Goal: Task Accomplishment & Management: Manage account settings

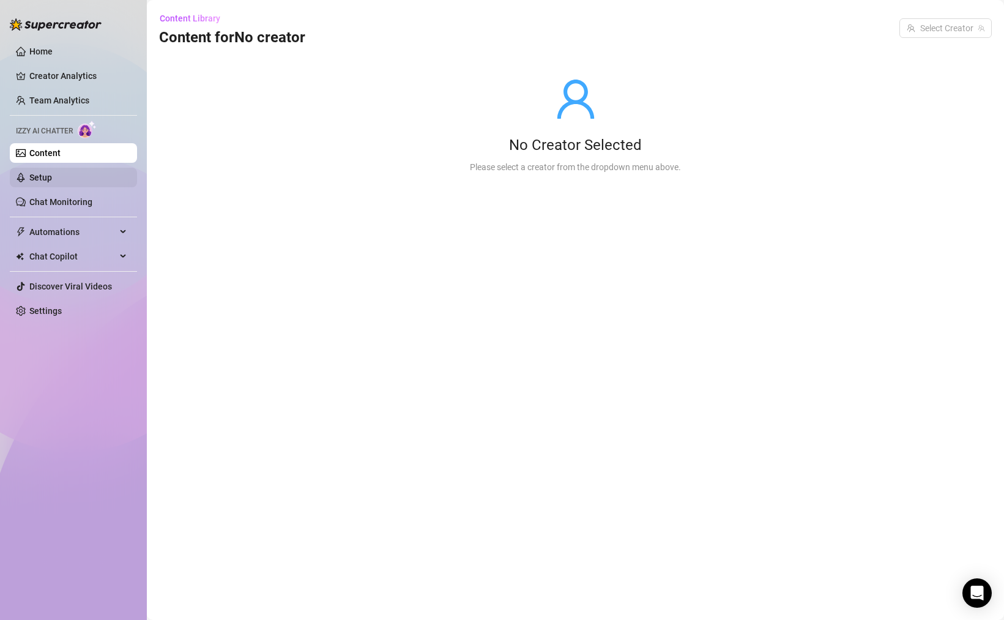
click at [52, 174] on link "Setup" at bounding box center [40, 178] width 23 height 10
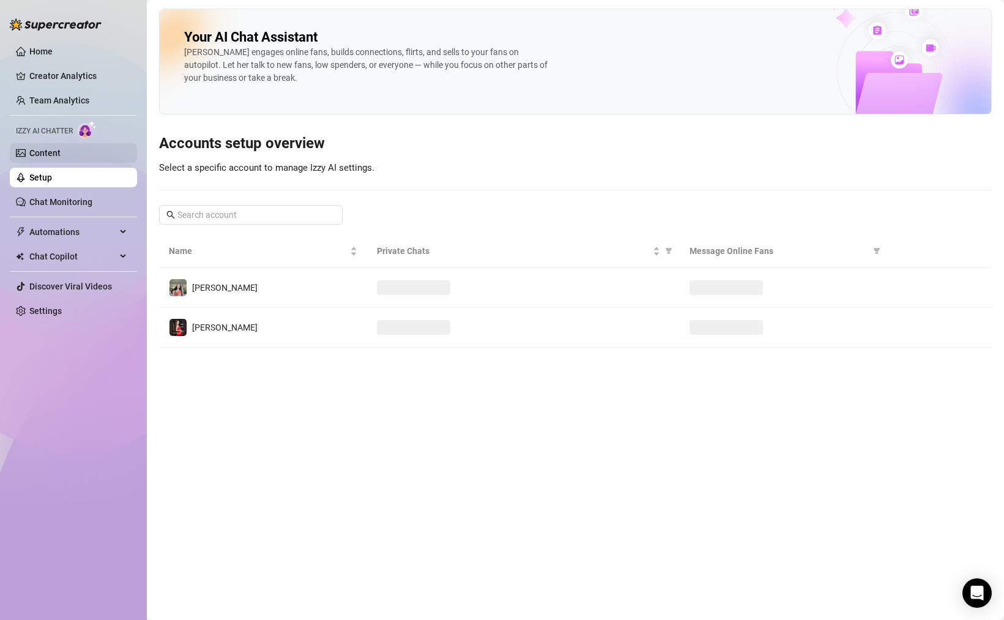
click at [61, 151] on link "Content" at bounding box center [44, 153] width 31 height 10
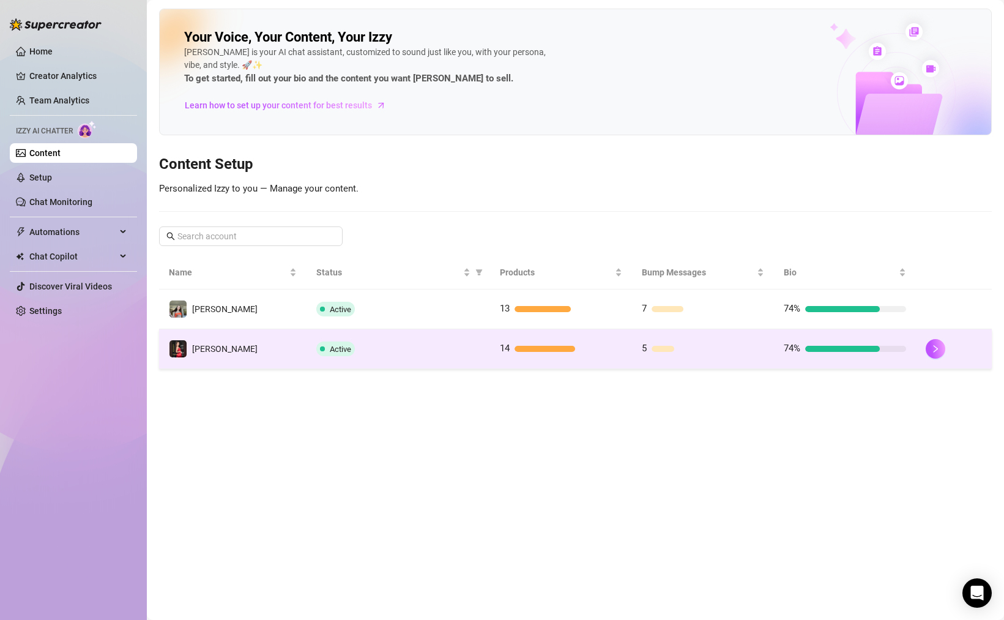
click at [466, 357] on td "Active" at bounding box center [399, 349] width 184 height 40
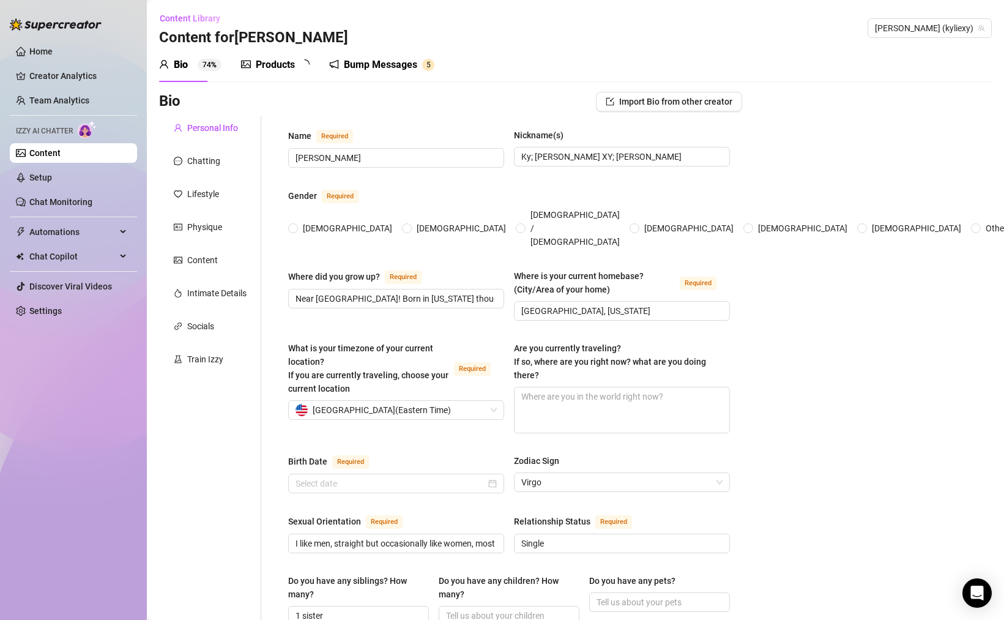
radio input "true"
type input "[DATE]"
click at [298, 70] on div "Products 1 4" at bounding box center [279, 65] width 77 height 15
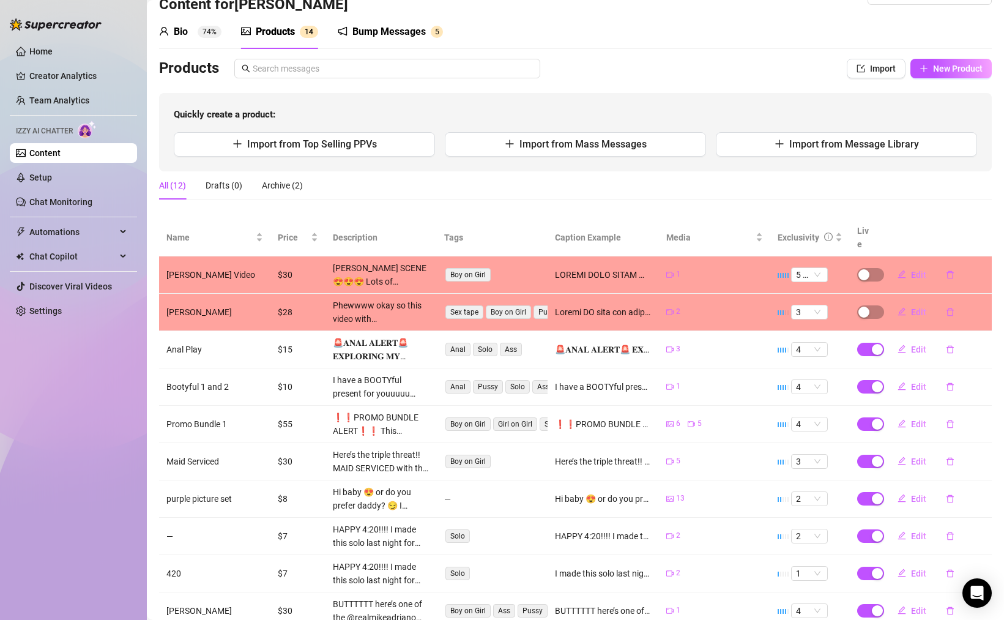
scroll to position [100, 0]
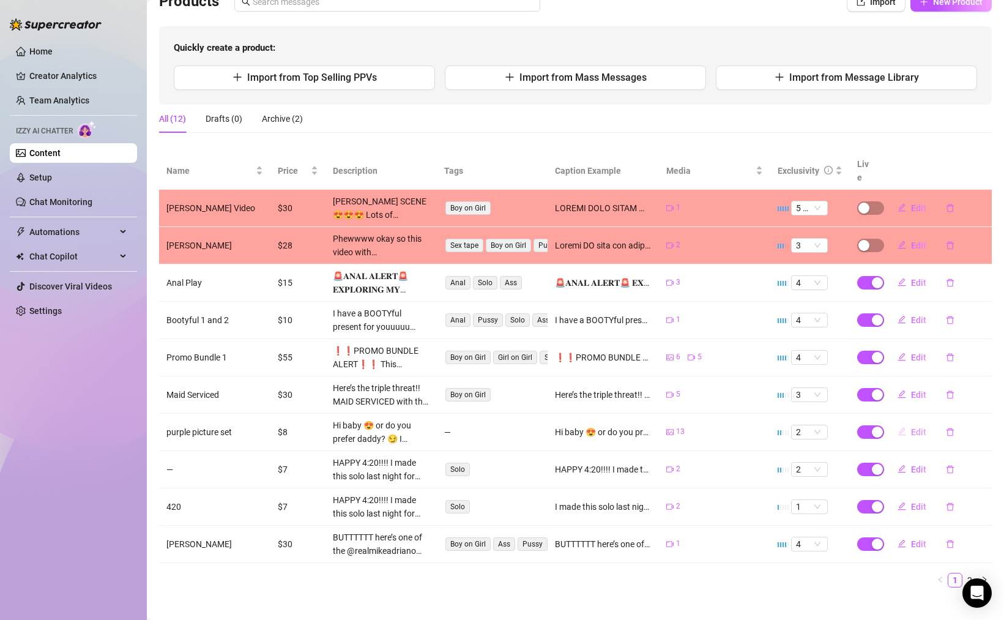
click at [903, 422] on button "Edit" at bounding box center [912, 432] width 48 height 20
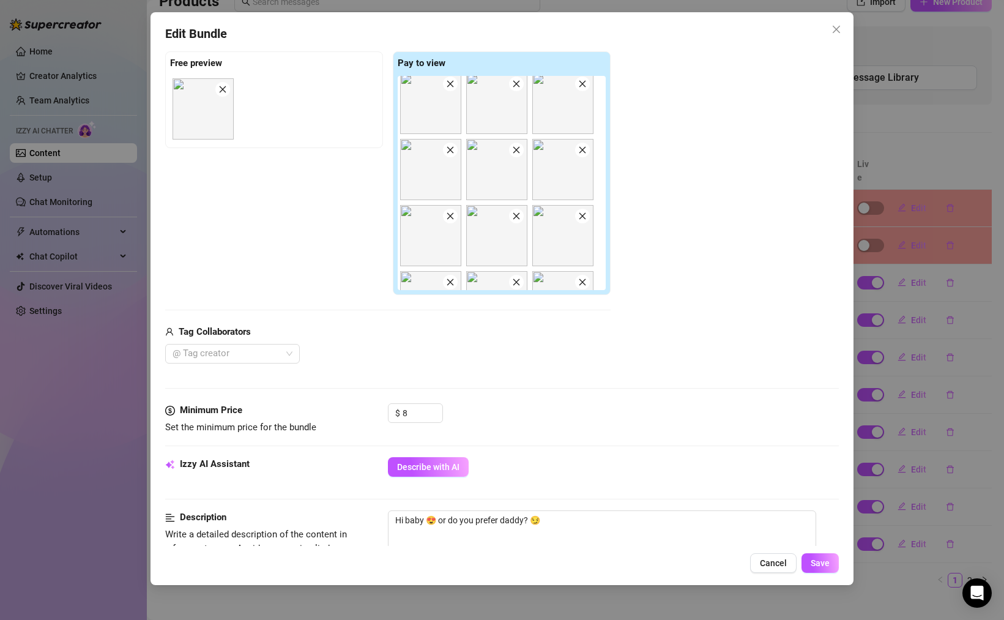
scroll to position [1, 0]
drag, startPoint x: 633, startPoint y: 159, endPoint x: 638, endPoint y: 267, distance: 108.4
click at [638, 267] on div "Add Media from Vault Free preview Pay to view Tag Collaborators @ Tag creator" at bounding box center [502, 193] width 674 height 341
click at [207, 361] on div at bounding box center [226, 353] width 117 height 17
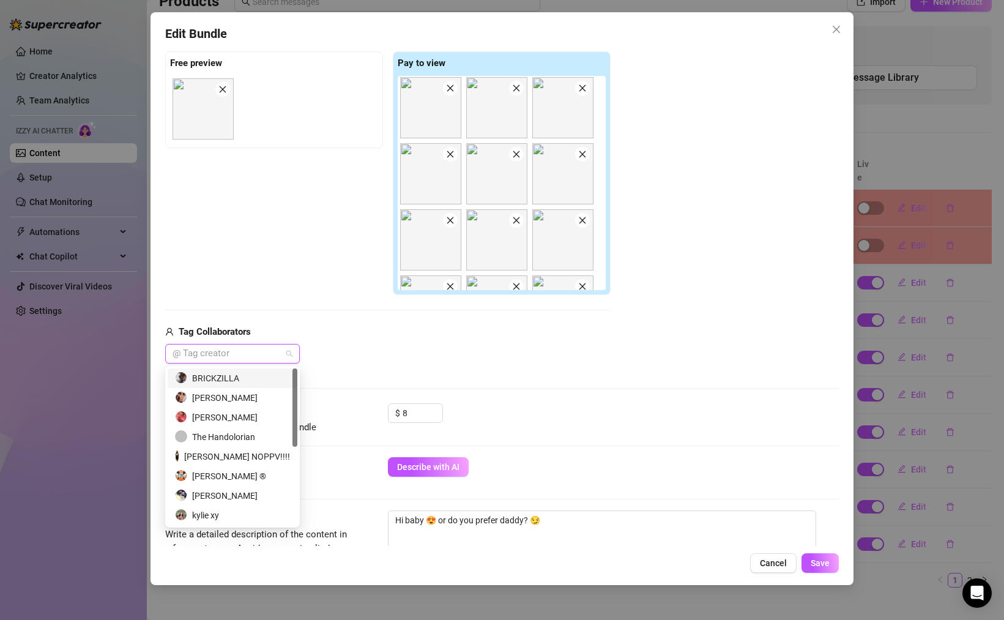
click at [360, 351] on div "@ Tag creator" at bounding box center [388, 354] width 446 height 20
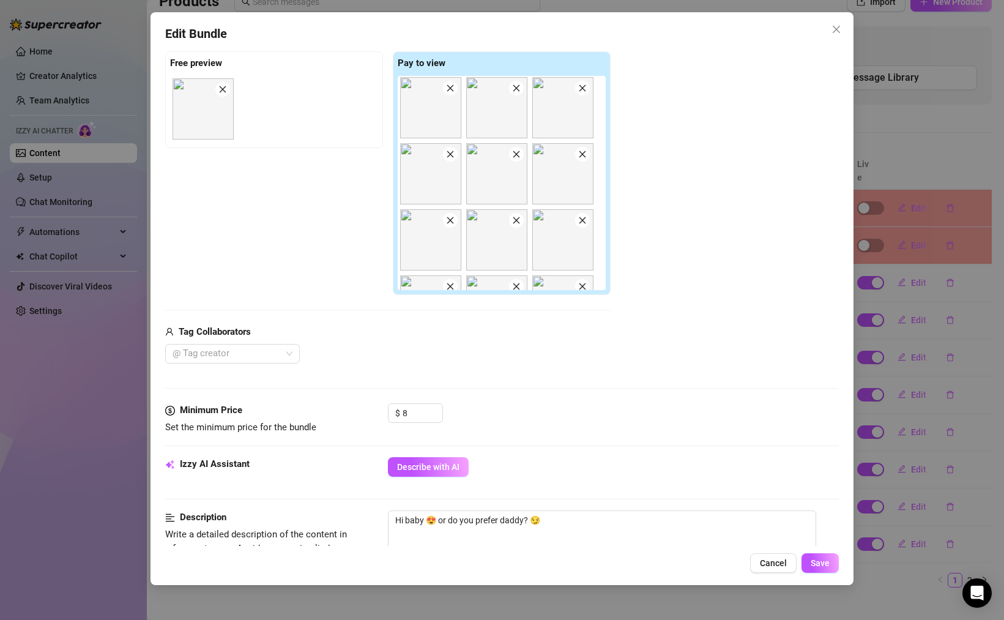
scroll to position [515, 0]
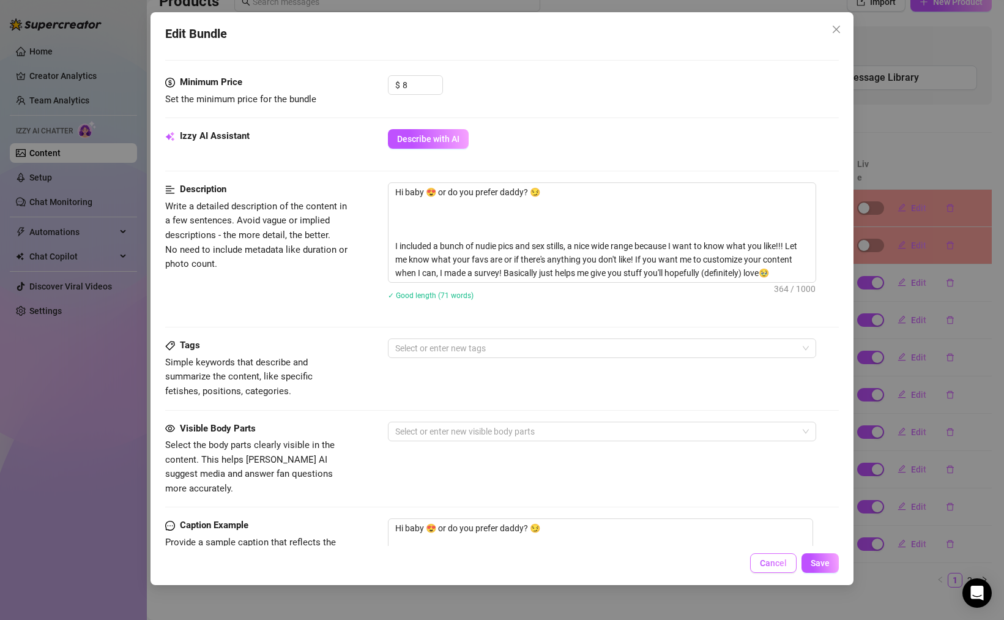
click at [775, 562] on span "Cancel" at bounding box center [773, 563] width 27 height 10
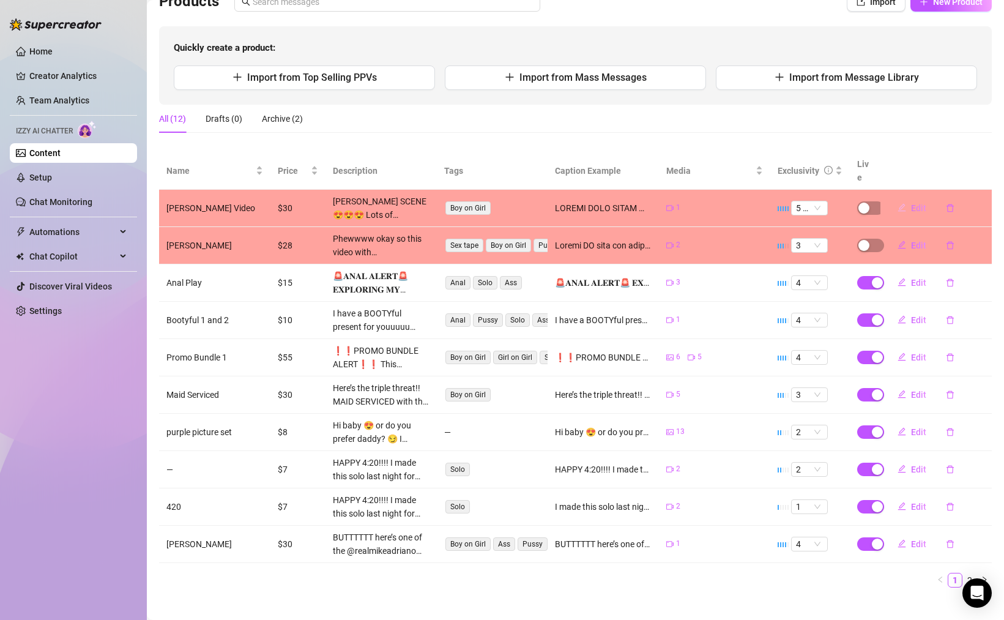
click at [911, 203] on span "Edit" at bounding box center [918, 208] width 15 height 10
type textarea "LOREMI DOLO SITAM 😍😍😍 Co {adip} eli sed doe?? tem in utl etd magn al E adm ve q…"
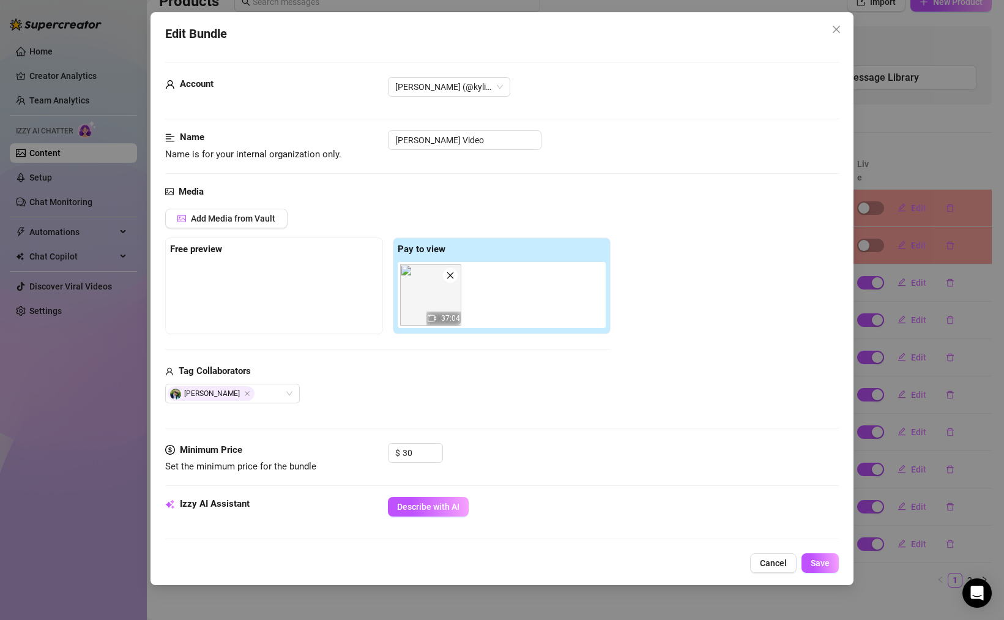
scroll to position [0, 0]
click at [430, 305] on img at bounding box center [430, 296] width 61 height 61
click at [769, 566] on span "Cancel" at bounding box center [773, 563] width 27 height 10
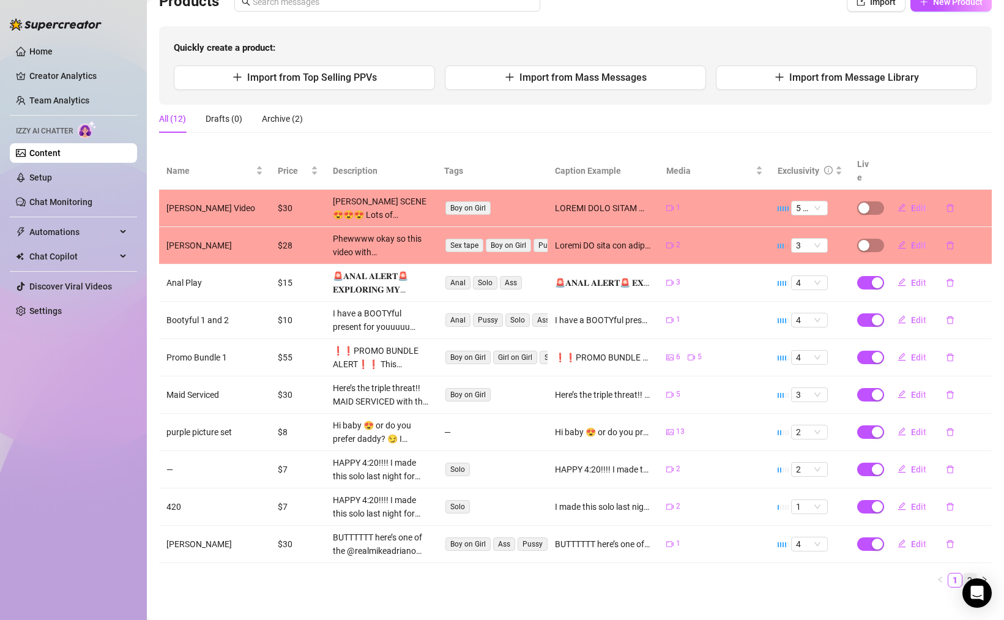
click at [966, 574] on link "2" at bounding box center [969, 580] width 13 height 13
